Goal: Entertainment & Leisure: Consume media (video, audio)

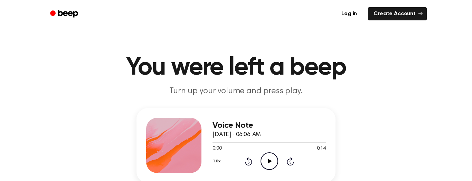
click at [270, 162] on icon at bounding box center [270, 161] width 4 height 4
drag, startPoint x: 222, startPoint y: 141, endPoint x: 205, endPoint y: 144, distance: 17.3
click at [205, 144] on div "Voice Note [DATE] · 06:06 AM 0:01 0:14 Your browser does not support the [objec…" at bounding box center [236, 145] width 199 height 75
click at [215, 143] on div at bounding box center [219, 143] width 12 height 1
click at [250, 165] on icon at bounding box center [248, 161] width 7 height 8
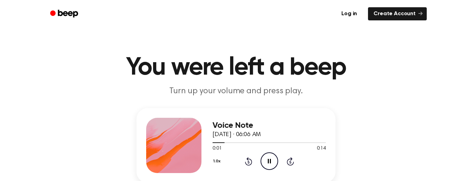
click at [250, 165] on icon at bounding box center [248, 161] width 7 height 8
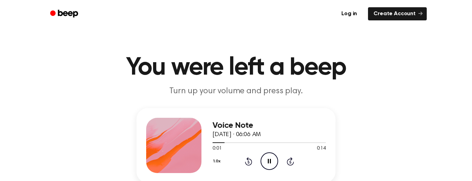
click at [250, 165] on icon at bounding box center [248, 161] width 7 height 8
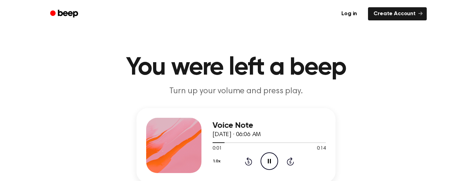
click at [250, 165] on icon at bounding box center [248, 161] width 7 height 8
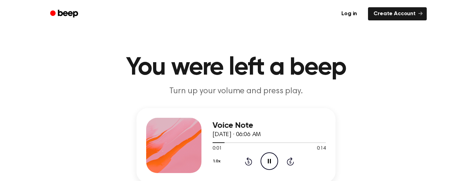
click at [247, 159] on icon at bounding box center [248, 161] width 7 height 8
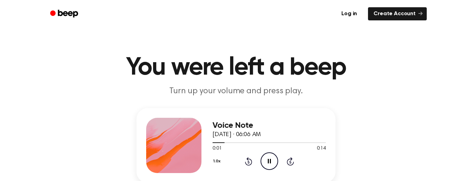
click at [276, 159] on icon "Pause Audio" at bounding box center [270, 162] width 18 height 18
click at [275, 163] on icon "Play Audio" at bounding box center [270, 162] width 18 height 18
click at [272, 166] on icon "Pause Audio" at bounding box center [270, 162] width 18 height 18
click at [275, 159] on icon "Play Audio" at bounding box center [270, 162] width 18 height 18
click at [290, 157] on div "1.0x Rewind 5 seconds Pause Audio Skip 5 seconds" at bounding box center [269, 162] width 113 height 18
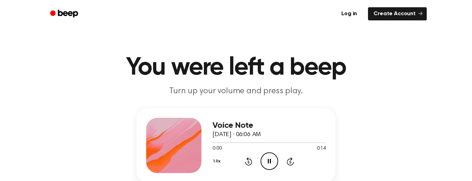
click at [291, 162] on icon at bounding box center [291, 162] width 2 height 3
